Goal: Task Accomplishment & Management: Complete application form

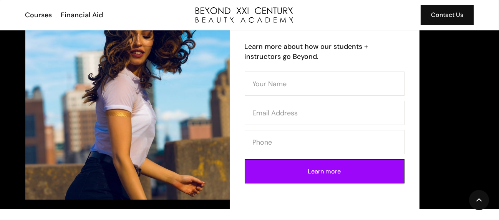
scroll to position [38, 0]
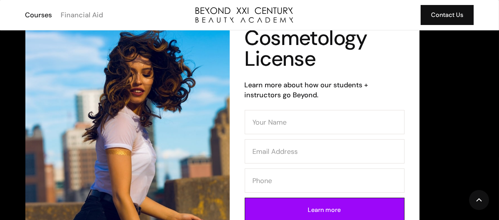
click at [72, 12] on div "Financial Aid" at bounding box center [82, 15] width 42 height 10
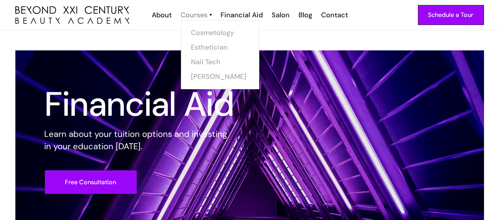
click at [195, 15] on div "Courses" at bounding box center [194, 15] width 27 height 10
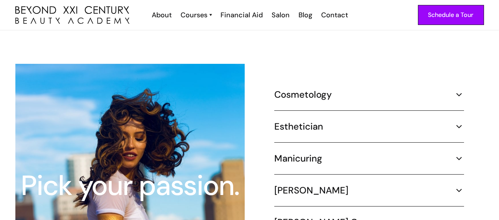
scroll to position [691, 0]
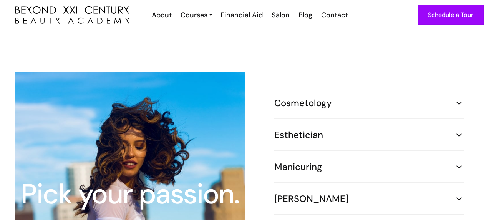
click at [287, 129] on h5 "Esthetician" at bounding box center [298, 135] width 49 height 12
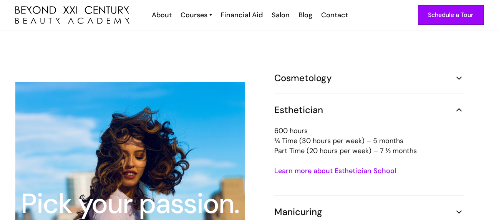
click at [294, 72] on h5 "Cosmetology" at bounding box center [303, 78] width 58 height 12
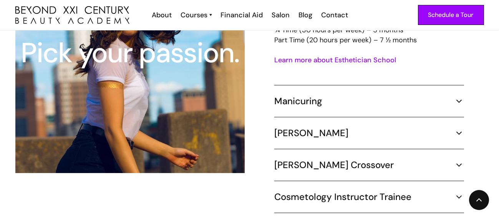
scroll to position [884, 0]
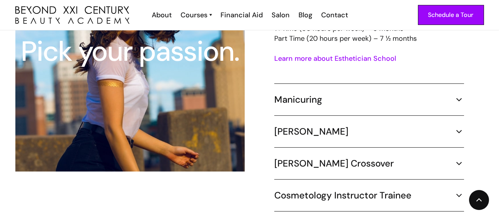
click at [284, 126] on h5 "[PERSON_NAME]" at bounding box center [311, 132] width 74 height 12
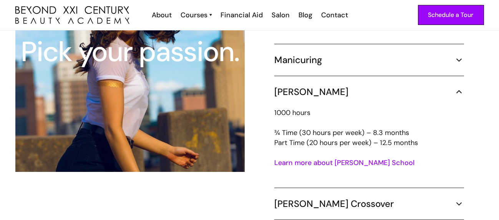
click at [285, 158] on link "Learn more about Barber School" at bounding box center [344, 162] width 140 height 9
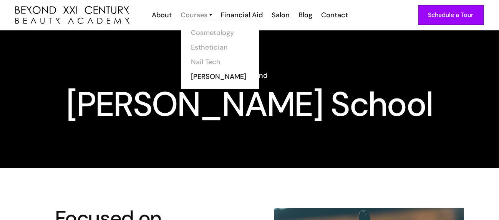
click at [190, 15] on div "Courses" at bounding box center [194, 15] width 27 height 10
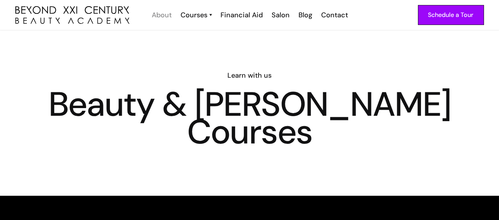
click at [165, 16] on div "About" at bounding box center [162, 15] width 20 height 10
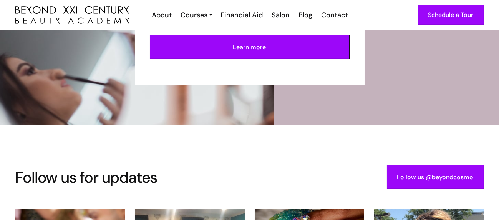
scroll to position [1299, 0]
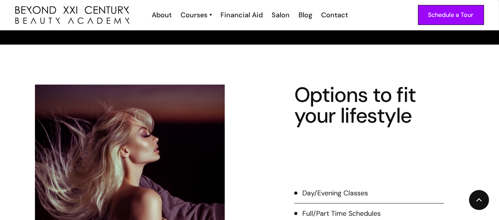
scroll to position [1037, 0]
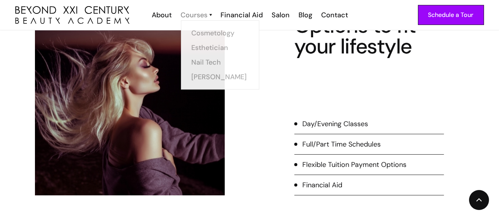
click at [196, 15] on div "Courses" at bounding box center [194, 15] width 27 height 10
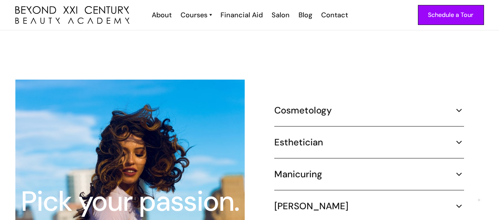
scroll to position [653, 0]
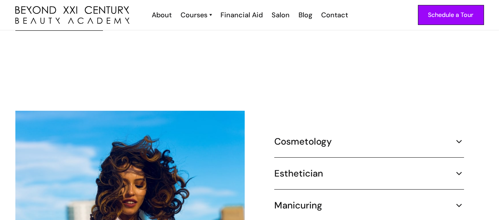
click at [289, 136] on h5 "Cosmetology" at bounding box center [303, 142] width 58 height 12
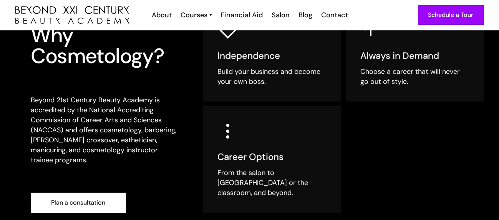
scroll to position [0, 0]
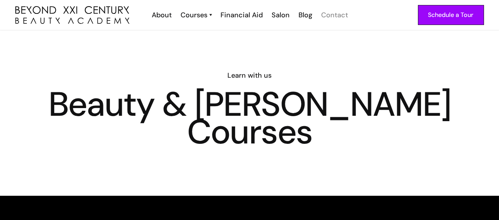
click at [325, 18] on div "Contact" at bounding box center [335, 15] width 27 height 10
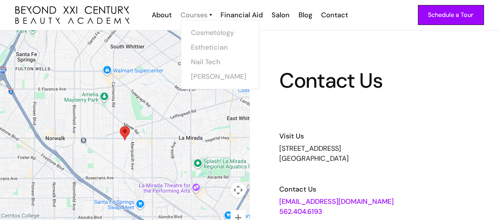
click at [190, 19] on div "Courses" at bounding box center [194, 15] width 27 height 10
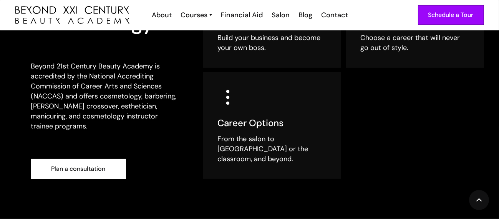
scroll to position [307, 0]
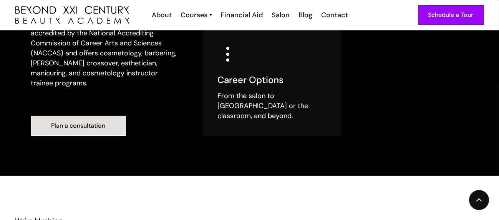
click at [85, 117] on link "Plan a consultation" at bounding box center [78, 126] width 95 height 20
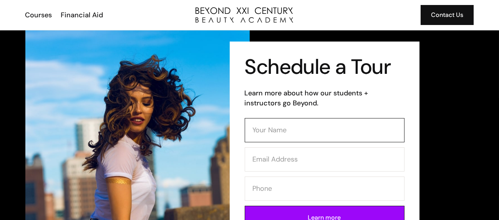
click at [286, 130] on input "Contact Form" at bounding box center [325, 130] width 160 height 24
type input "CHEYENNE BELTRAN"
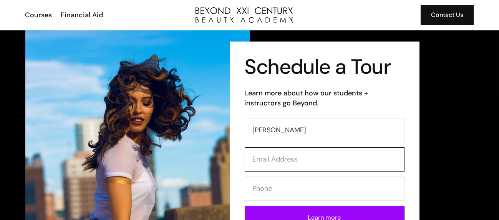
click at [284, 167] on input "Contact Form" at bounding box center [325, 159] width 160 height 24
type input "CHEYFRAN07@GMAIL.COM"
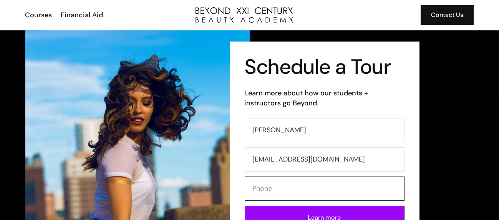
click at [276, 196] on input "Contact Form" at bounding box center [325, 188] width 160 height 24
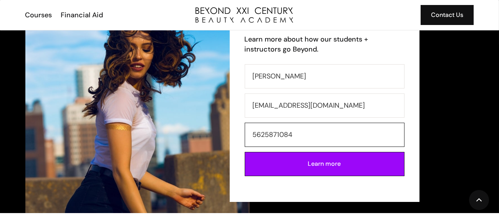
scroll to position [75, 0]
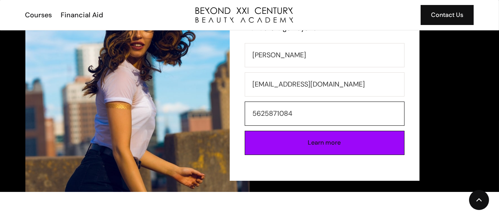
type input "5625871084"
click at [332, 143] on input "Learn more" at bounding box center [325, 143] width 160 height 24
type input "Please wait..."
